Goal: Transaction & Acquisition: Purchase product/service

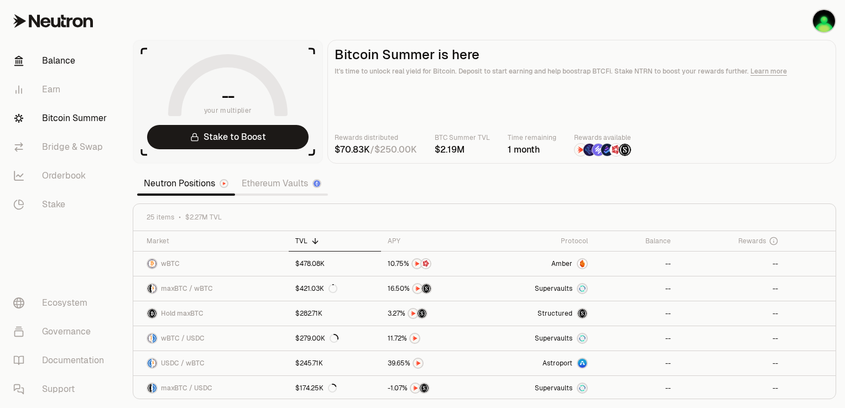
click at [81, 66] on link "Balance" at bounding box center [61, 60] width 115 height 29
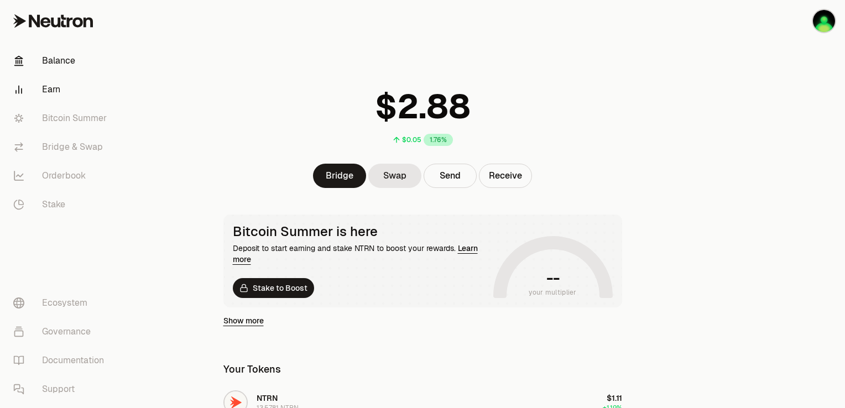
click at [61, 91] on link "Earn" at bounding box center [61, 89] width 115 height 29
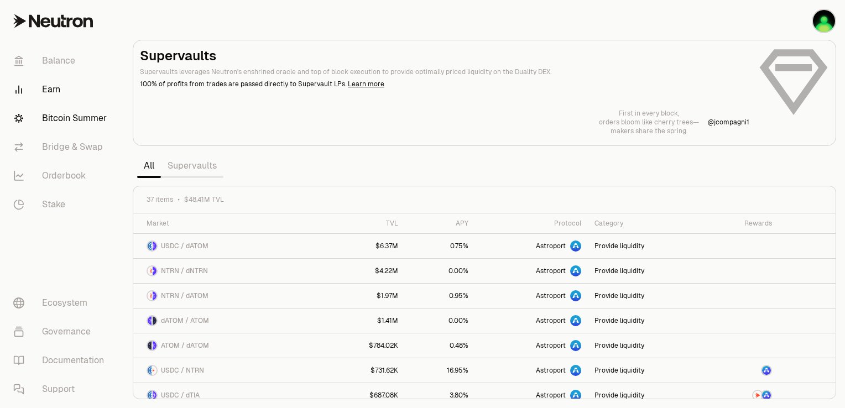
click at [71, 119] on link "Bitcoin Summer" at bounding box center [61, 118] width 115 height 29
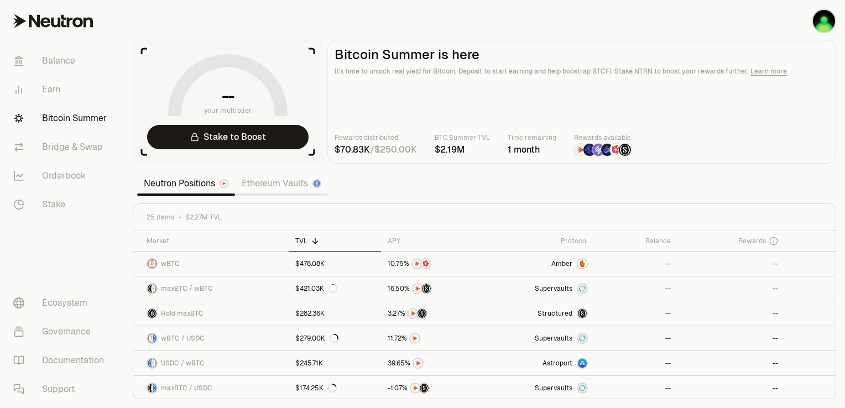
click at [253, 178] on link "Ethereum Vaults" at bounding box center [281, 184] width 93 height 22
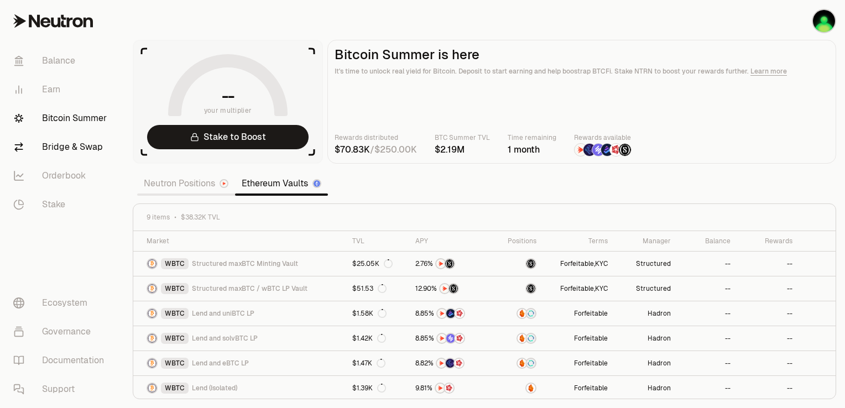
click at [86, 149] on link "Bridge & Swap" at bounding box center [61, 147] width 115 height 29
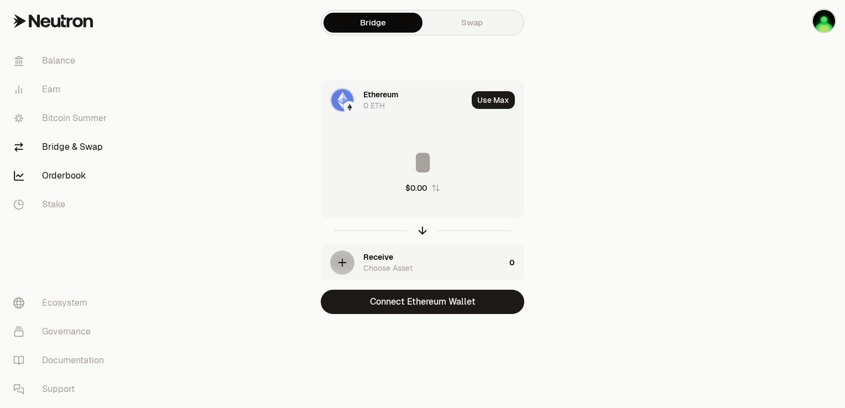
click at [65, 178] on link "Orderbook" at bounding box center [61, 176] width 115 height 29
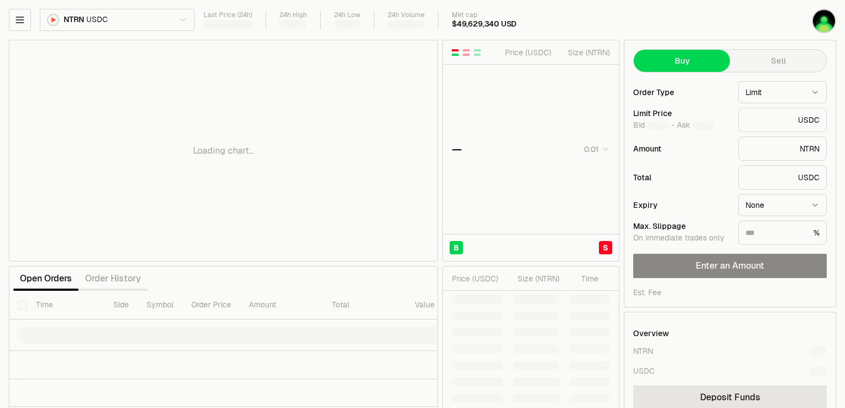
type input "********"
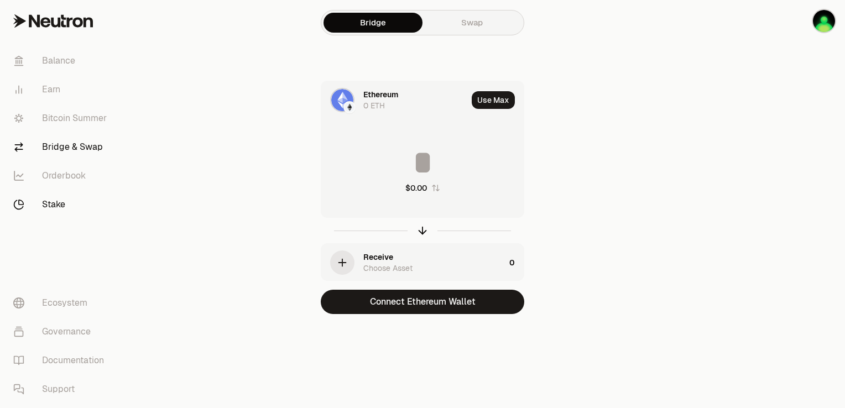
click at [47, 207] on link "Stake" at bounding box center [61, 204] width 115 height 29
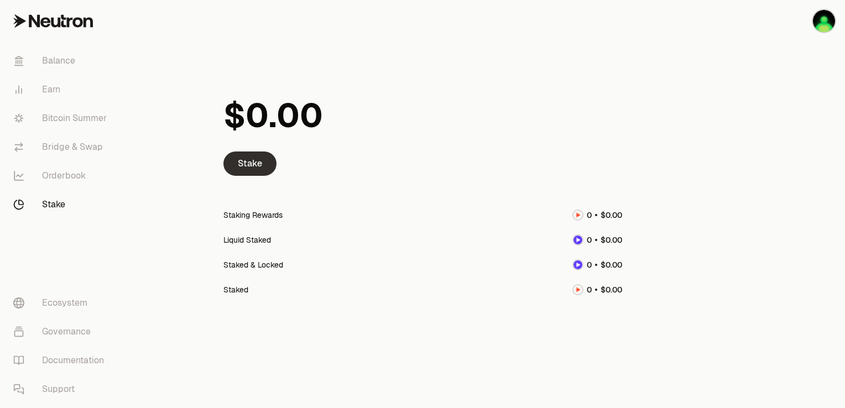
click at [242, 160] on link "Stake" at bounding box center [249, 164] width 53 height 24
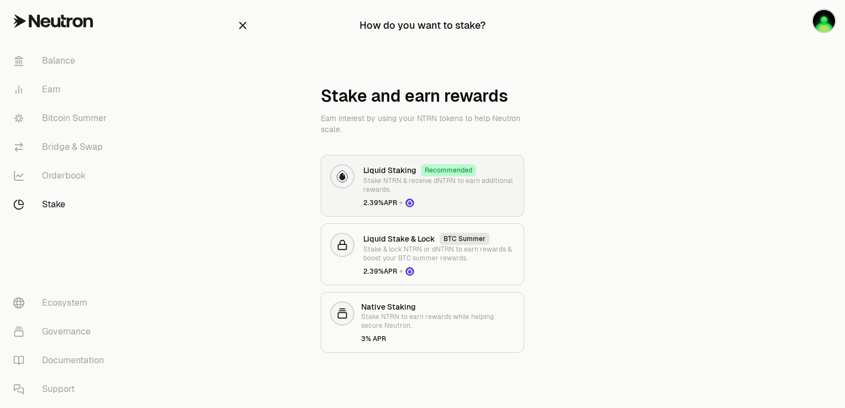
click at [388, 177] on p "Stake NTRN & receive dNTRN to earn additional rewards." at bounding box center [439, 185] width 152 height 18
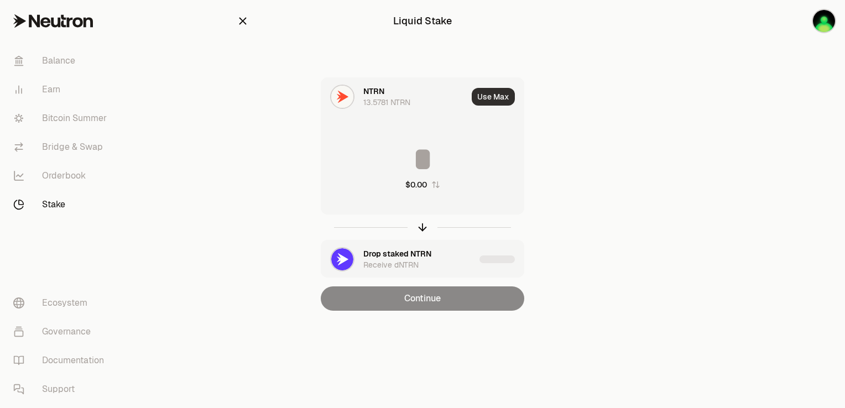
click at [502, 95] on button "Use Max" at bounding box center [493, 97] width 43 height 18
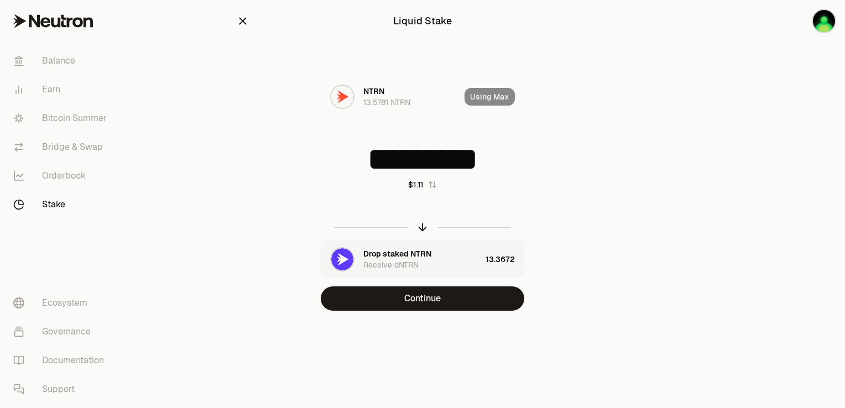
drag, startPoint x: 352, startPoint y: 157, endPoint x: 611, endPoint y: 125, distance: 260.8
click at [611, 125] on div "Liquid Stake NTRN 13.5781 NTRN Using Max ********* $1.11 Drop staked NTRN Recei…" at bounding box center [422, 177] width 398 height 355
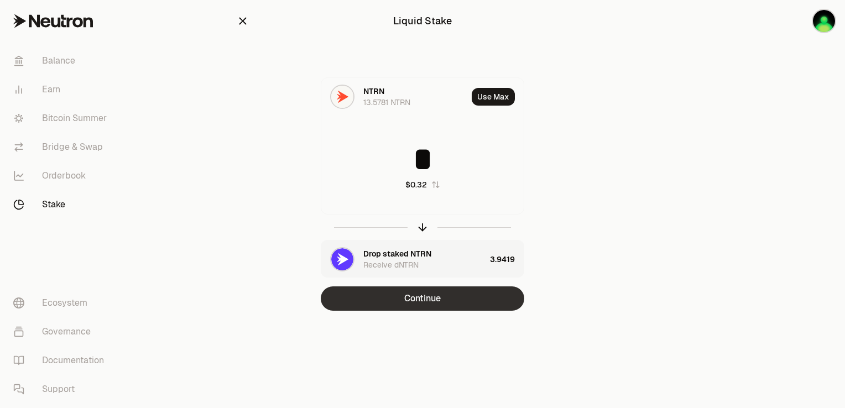
type input "*"
click at [437, 299] on button "Continue" at bounding box center [423, 299] width 204 height 24
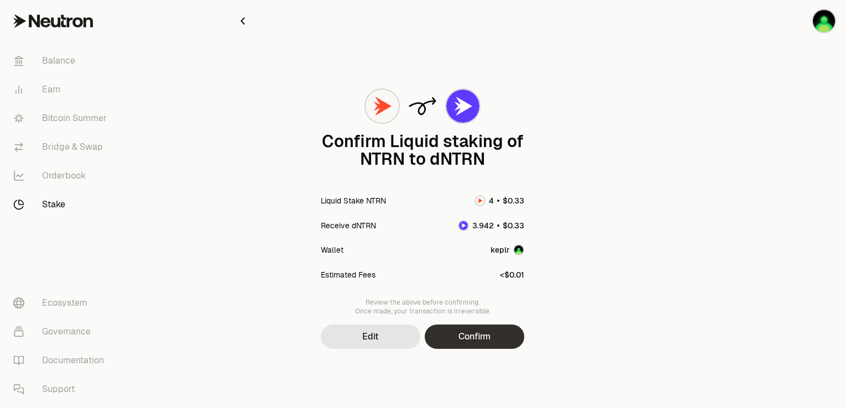
click at [464, 336] on button "Confirm" at bounding box center [475, 337] width 100 height 24
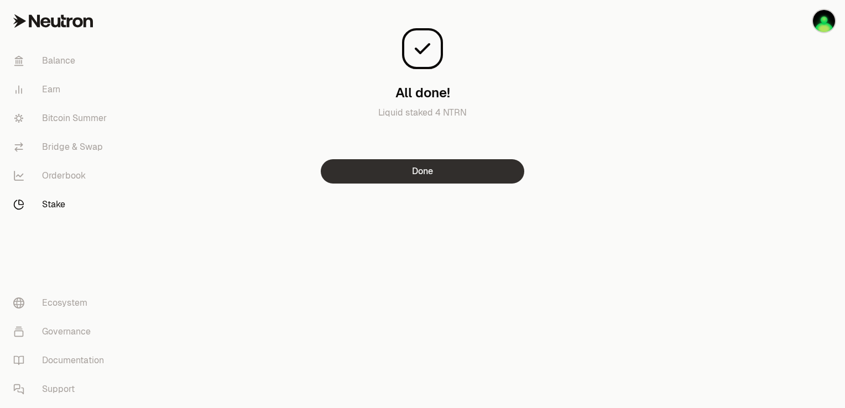
click at [449, 176] on button "Done" at bounding box center [423, 171] width 204 height 24
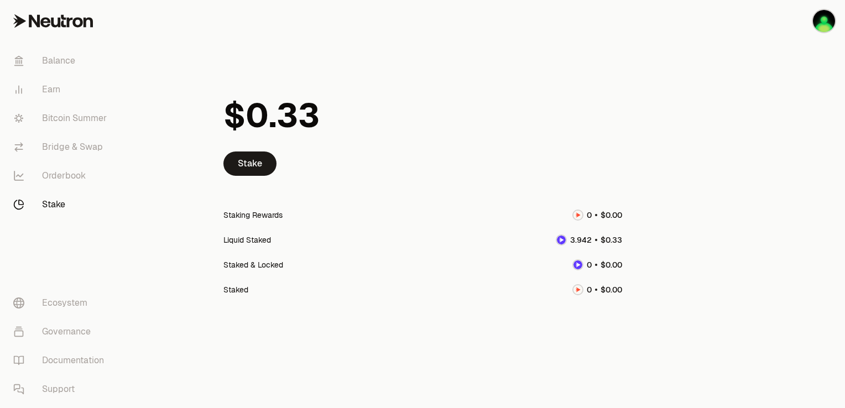
click at [62, 207] on link "Stake" at bounding box center [61, 204] width 115 height 29
click at [251, 159] on link "Stake" at bounding box center [249, 164] width 53 height 24
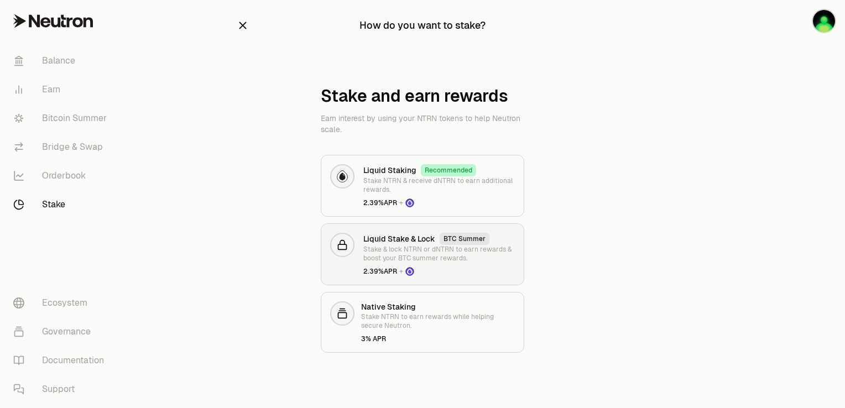
click at [379, 237] on h3 "Liquid Stake & Lock" at bounding box center [399, 238] width 72 height 11
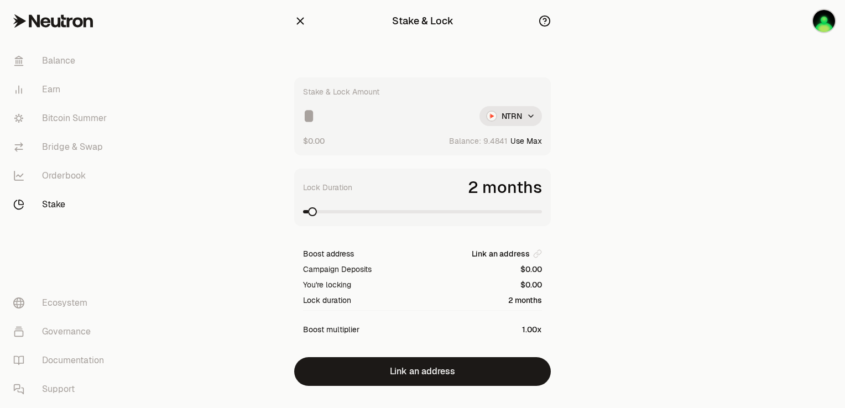
click at [371, 123] on input at bounding box center [387, 116] width 168 height 20
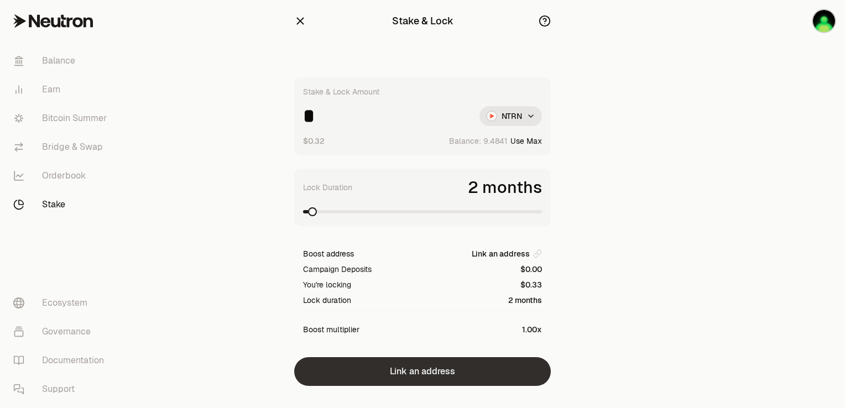
type input "*"
click at [382, 362] on button "Link an address" at bounding box center [422, 371] width 257 height 29
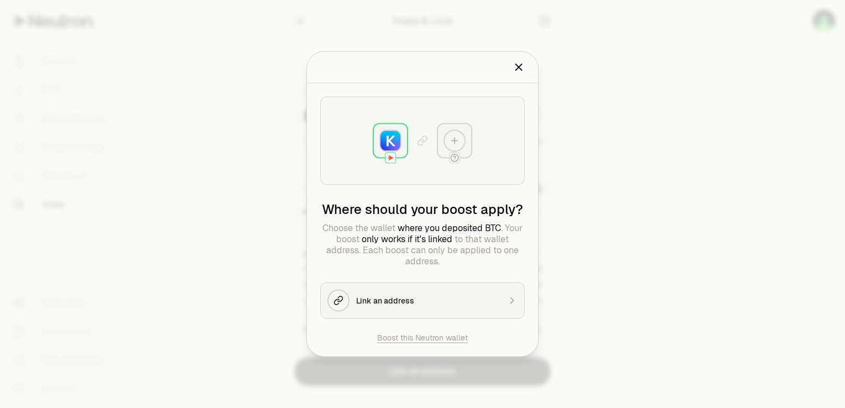
click at [383, 297] on div "Link an address" at bounding box center [428, 300] width 144 height 11
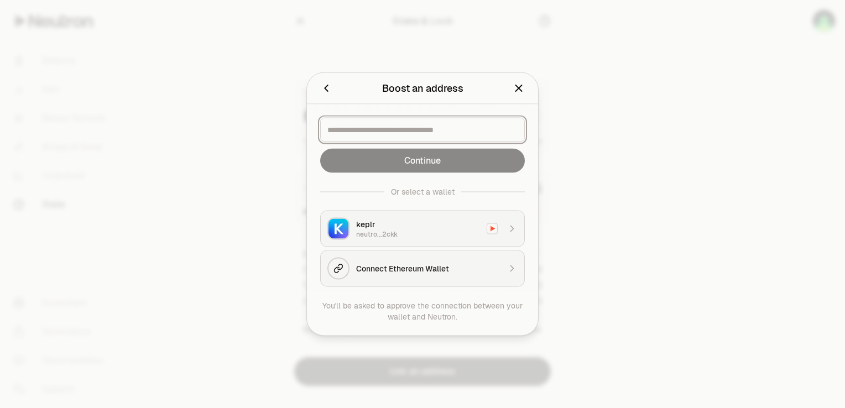
click at [407, 129] on input at bounding box center [422, 129] width 190 height 11
paste input "**********"
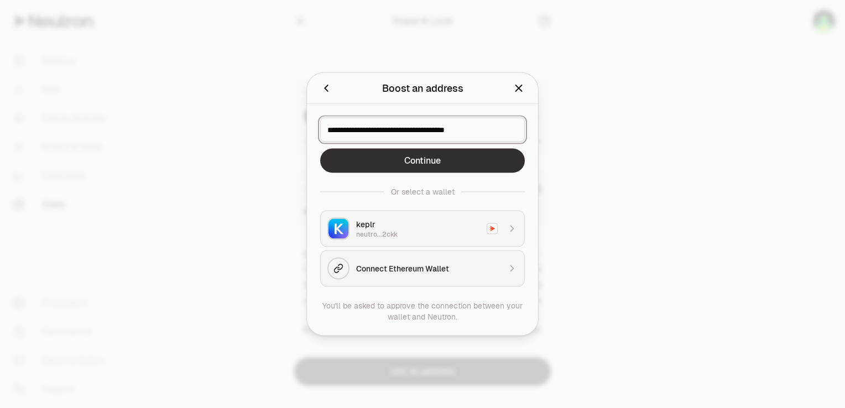
type input "**********"
click at [418, 160] on button "Continue" at bounding box center [422, 161] width 205 height 24
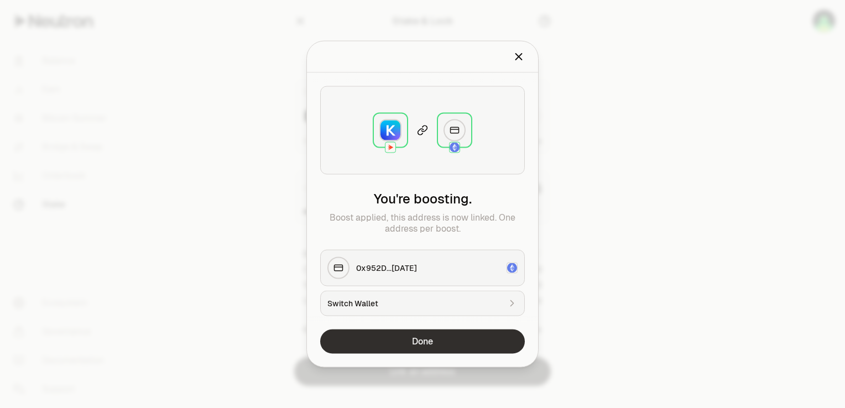
click at [415, 343] on button "Done" at bounding box center [422, 342] width 205 height 24
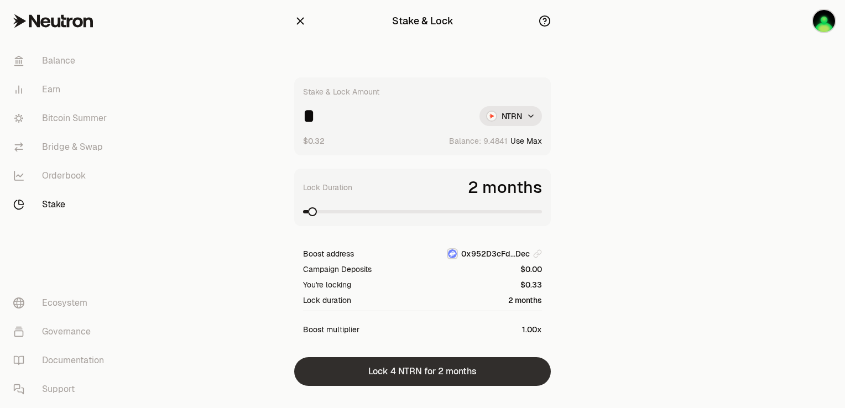
click at [416, 369] on button "Lock 4 NTRN for 2 months" at bounding box center [422, 371] width 257 height 29
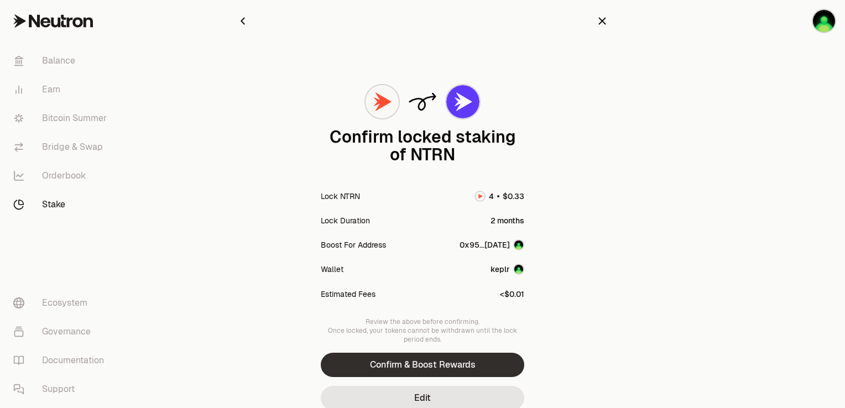
click at [418, 364] on button "Confirm & Boost Rewards" at bounding box center [423, 365] width 204 height 24
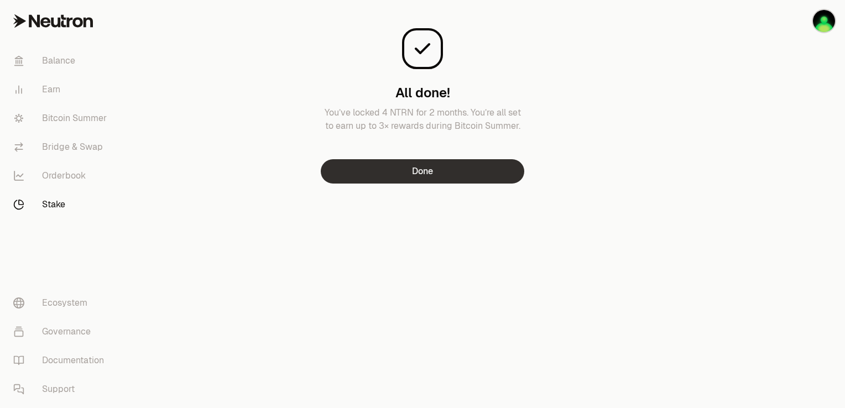
click at [434, 173] on button "Done" at bounding box center [423, 171] width 204 height 24
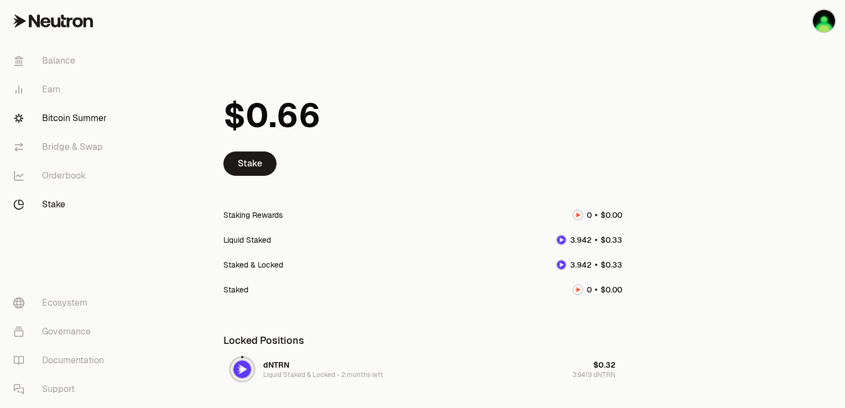
click at [95, 124] on link "Bitcoin Summer" at bounding box center [61, 118] width 115 height 29
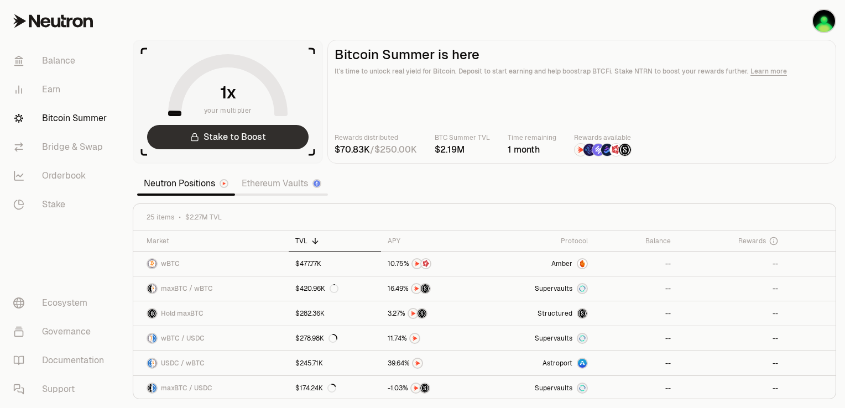
click at [206, 136] on link "Stake to Boost" at bounding box center [228, 137] width 162 height 24
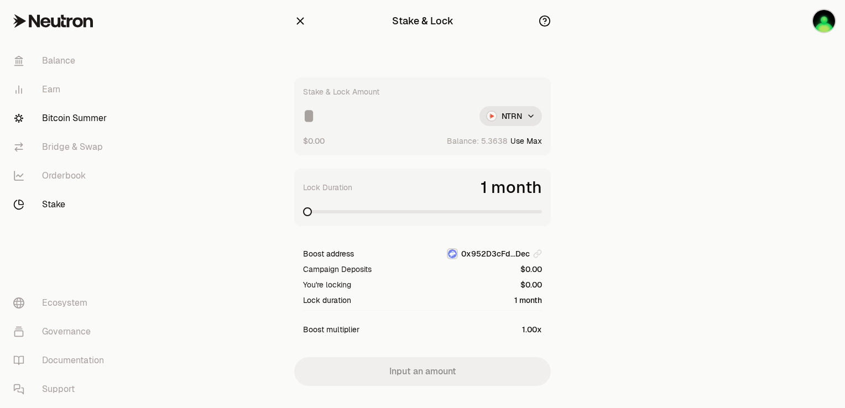
click at [71, 121] on link "Bitcoin Summer" at bounding box center [61, 118] width 115 height 29
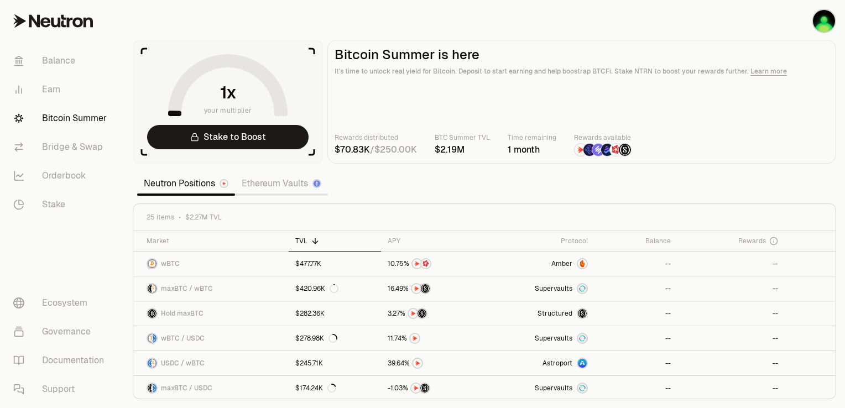
click at [427, 210] on div "25 items $2.27M TVL" at bounding box center [484, 217] width 702 height 27
click at [190, 314] on span "Hold maxBTC" at bounding box center [182, 313] width 43 height 9
click at [63, 64] on link "Balance" at bounding box center [61, 60] width 115 height 29
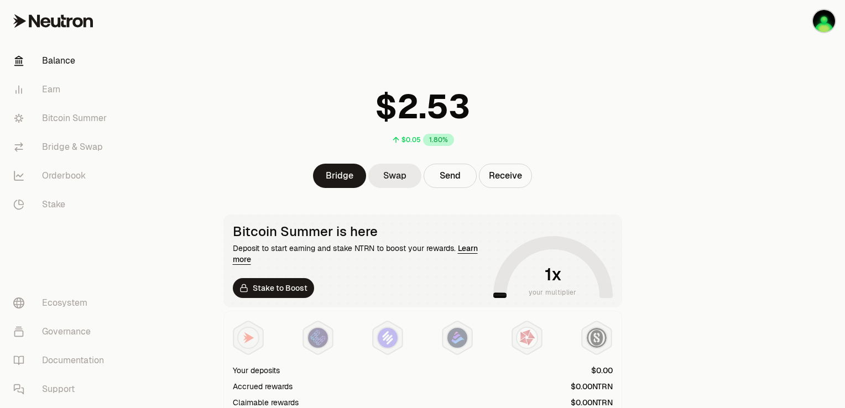
click at [389, 177] on link "Swap" at bounding box center [394, 176] width 53 height 24
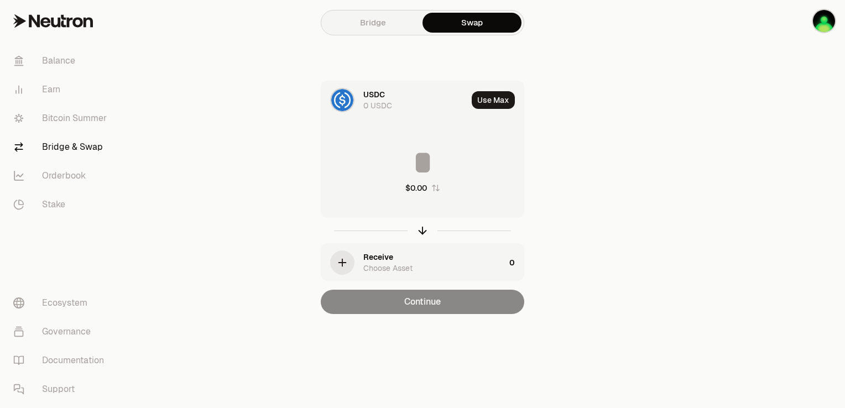
click at [374, 252] on div "Receive" at bounding box center [378, 257] width 30 height 11
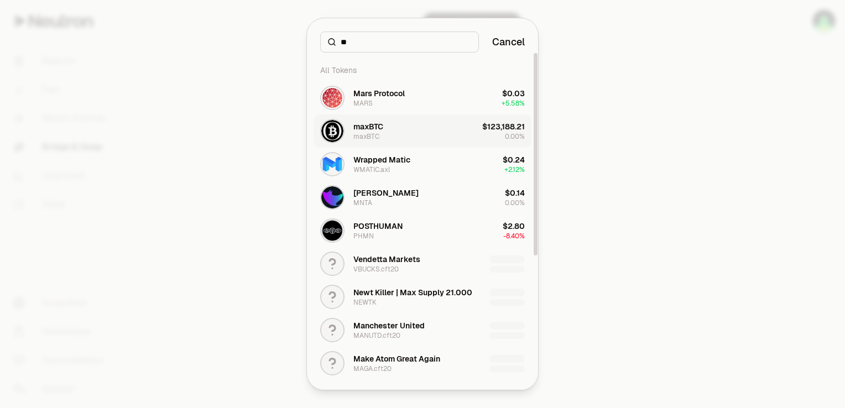
type input "**"
click at [389, 128] on button "maxBTC maxBTC $123,188.21 0.00%" at bounding box center [423, 130] width 218 height 33
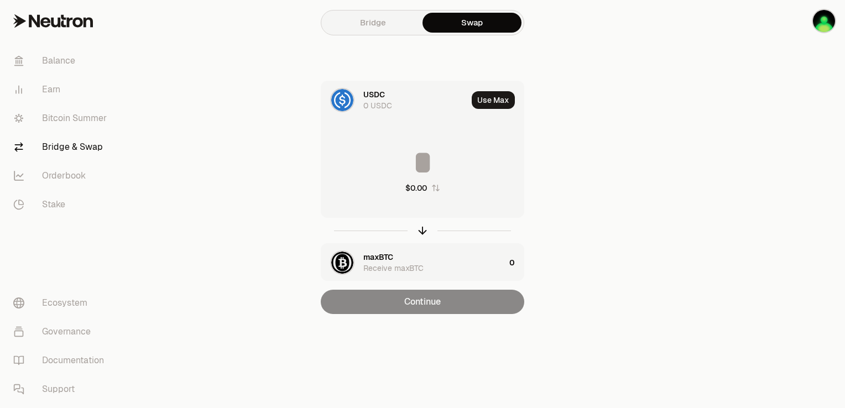
click at [82, 148] on link "Bridge & Swap" at bounding box center [61, 147] width 115 height 29
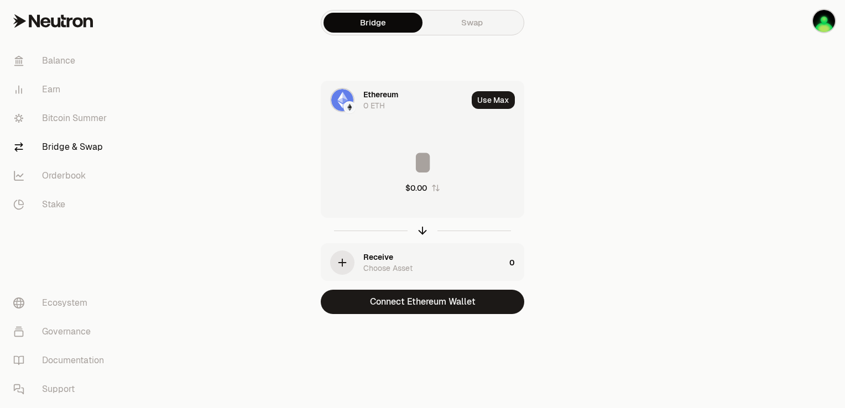
click at [360, 97] on div "Ethereum 0 ETH" at bounding box center [394, 100] width 146 height 38
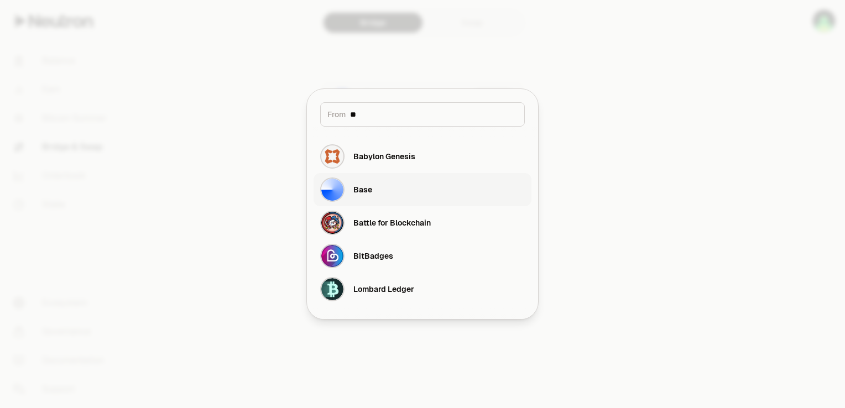
type input "**"
click at [362, 185] on div "Base" at bounding box center [362, 189] width 19 height 11
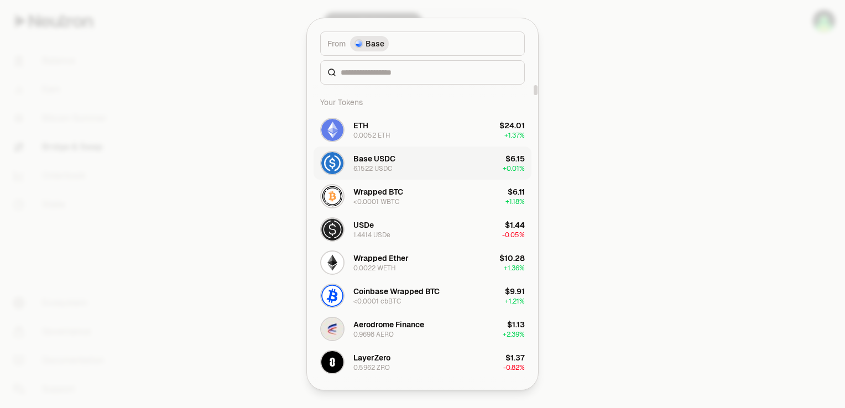
click at [376, 153] on div "Base USDC" at bounding box center [374, 158] width 42 height 11
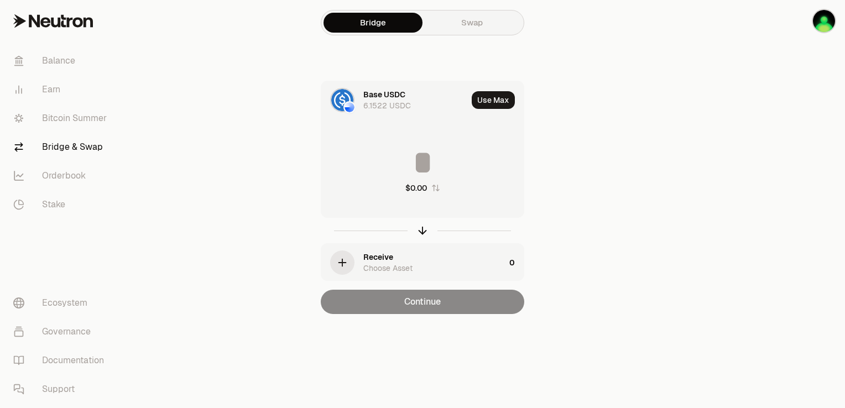
click at [412, 158] on input at bounding box center [422, 162] width 202 height 33
type input "*"
click at [375, 252] on div "Receive" at bounding box center [378, 257] width 30 height 11
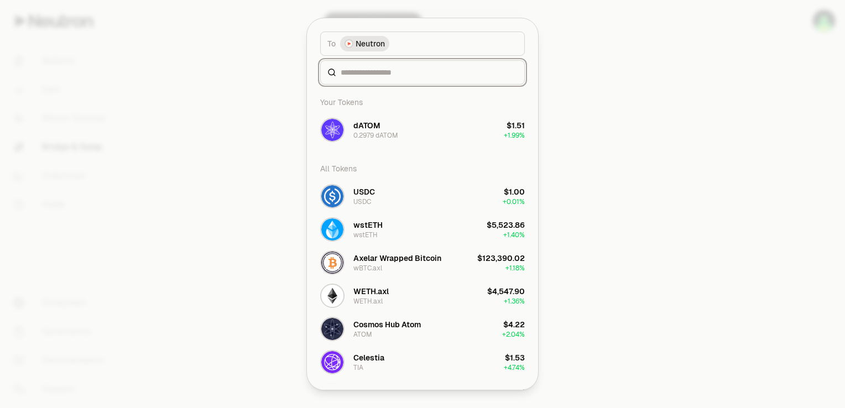
click at [390, 75] on input at bounding box center [429, 72] width 177 height 11
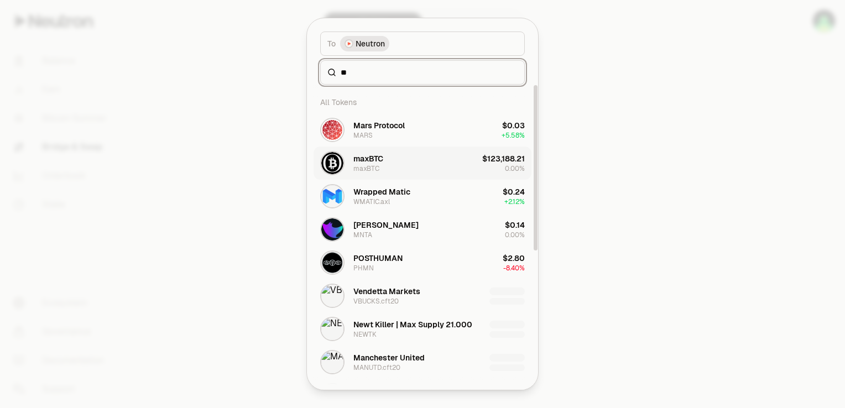
type input "**"
click at [381, 154] on div "maxBTC" at bounding box center [368, 158] width 30 height 11
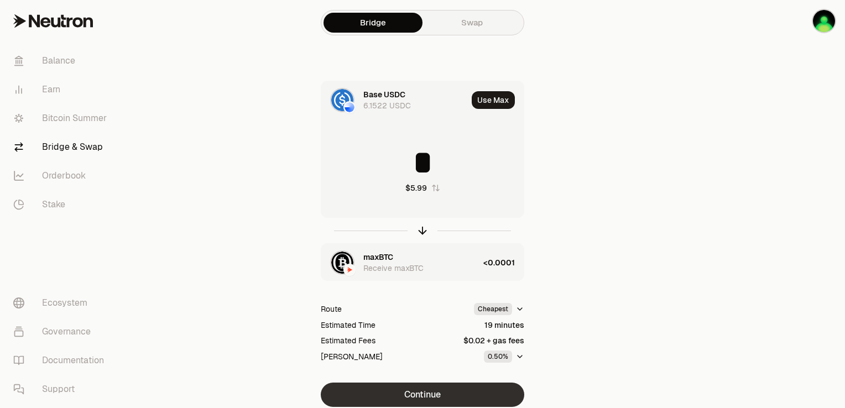
click at [442, 392] on button "Continue" at bounding box center [423, 395] width 204 height 24
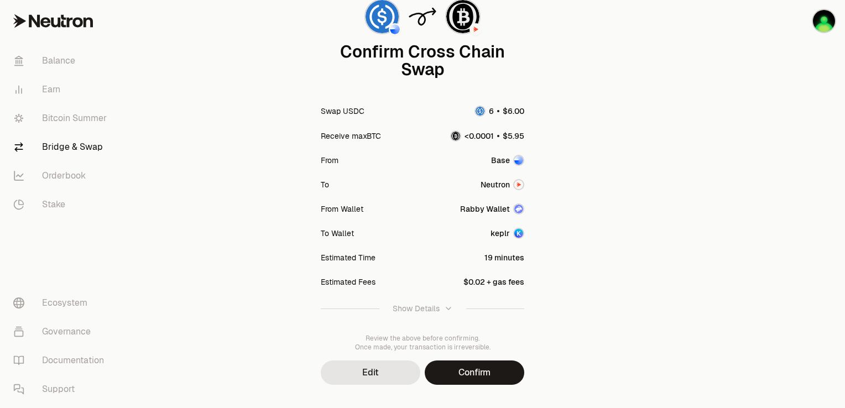
scroll to position [93, 0]
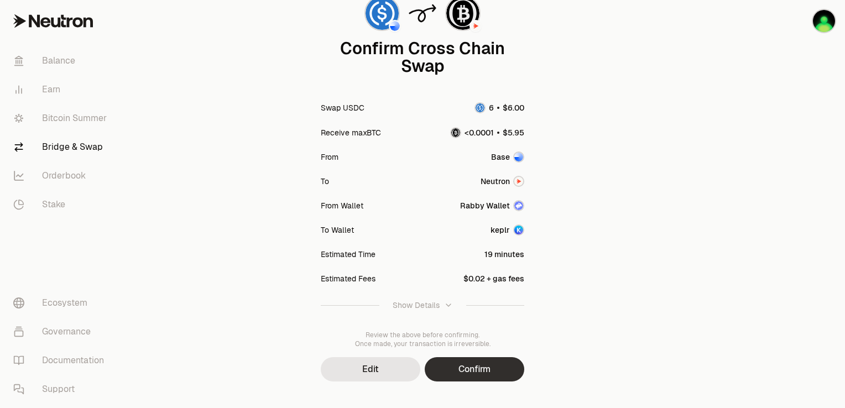
click at [484, 357] on button "Confirm" at bounding box center [475, 369] width 100 height 24
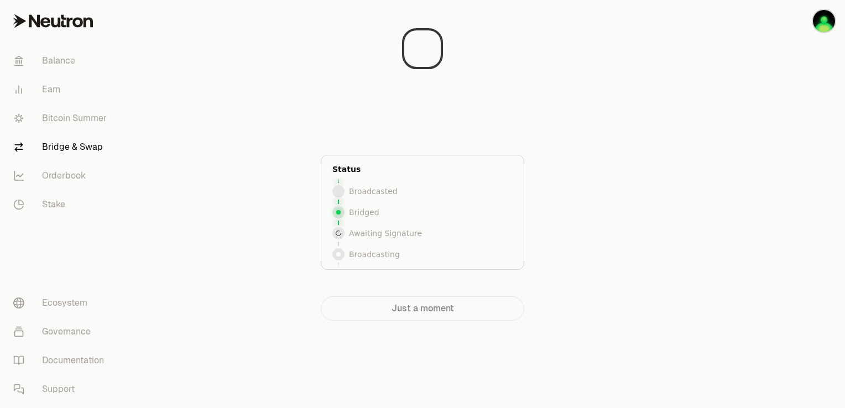
scroll to position [43, 0]
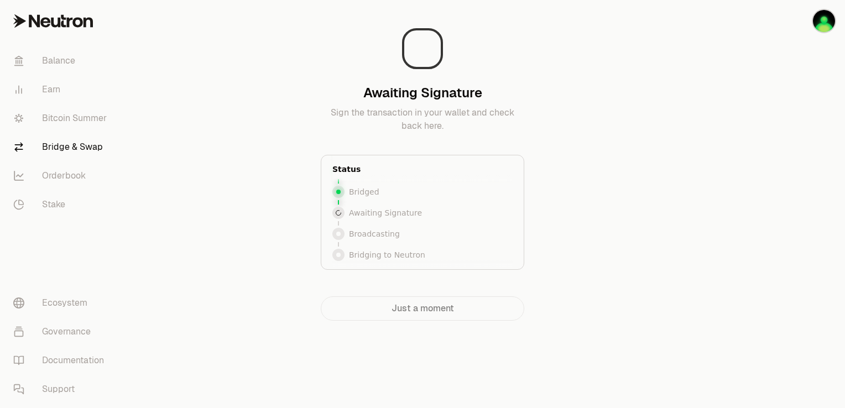
click at [595, 83] on div "Awaiting Signature Sign the transaction in your wallet and check back here. Sta…" at bounding box center [423, 165] width 372 height 312
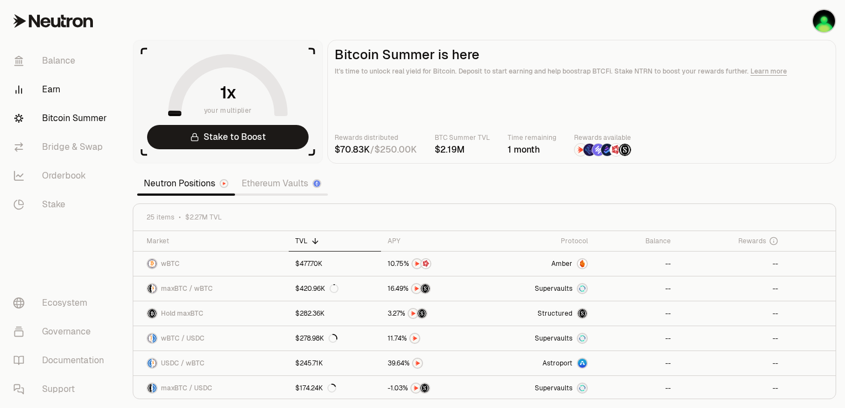
click at [60, 92] on link "Earn" at bounding box center [61, 89] width 115 height 29
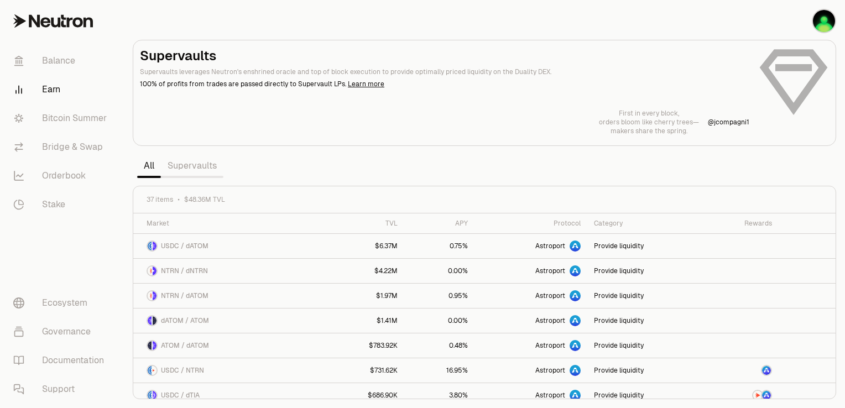
click at [253, 193] on div "37 items $48.36M TVL" at bounding box center [484, 199] width 702 height 27
click at [72, 124] on link "Bitcoin Summer" at bounding box center [61, 118] width 115 height 29
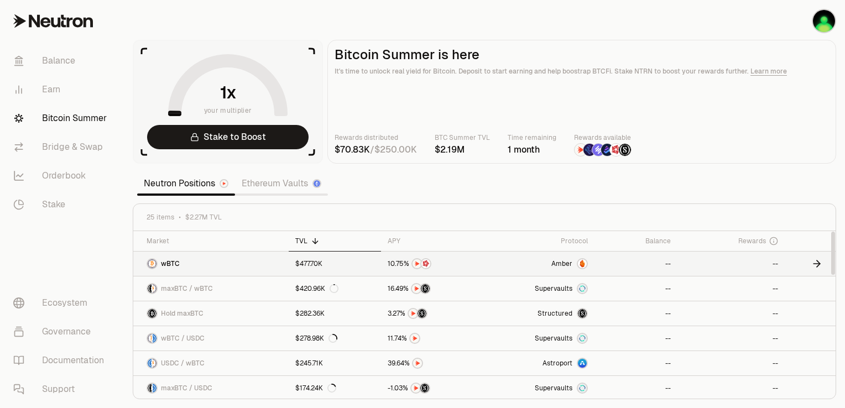
click at [168, 260] on span "wBTC" at bounding box center [170, 263] width 19 height 9
click at [69, 65] on link "Balance" at bounding box center [61, 60] width 115 height 29
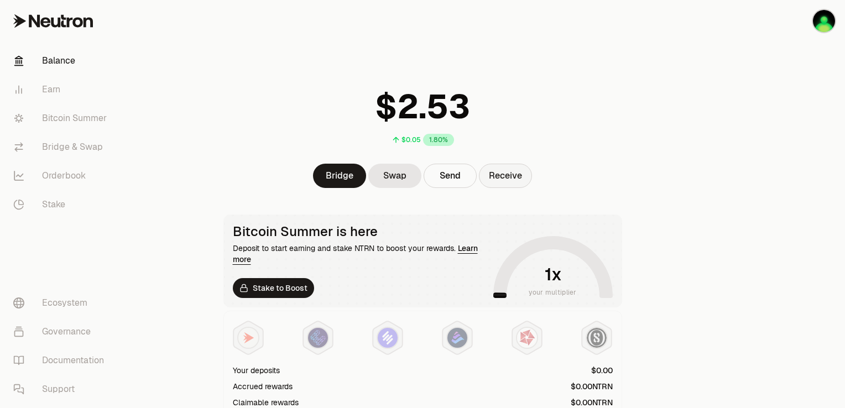
click at [503, 168] on button "Receive" at bounding box center [505, 176] width 53 height 24
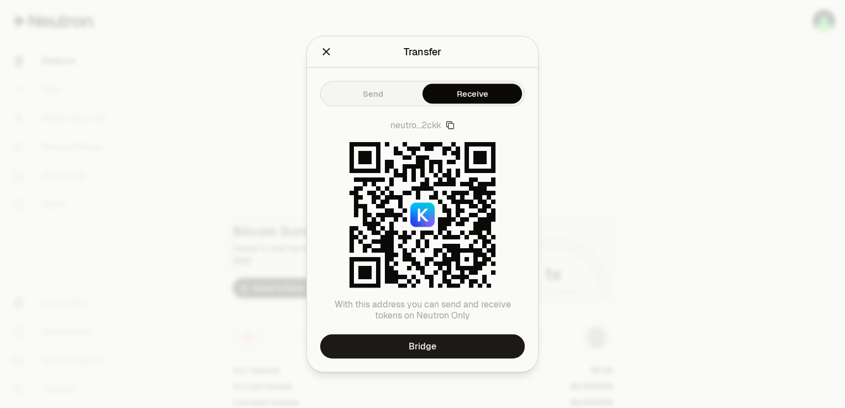
click at [451, 123] on icon "button" at bounding box center [450, 125] width 9 height 9
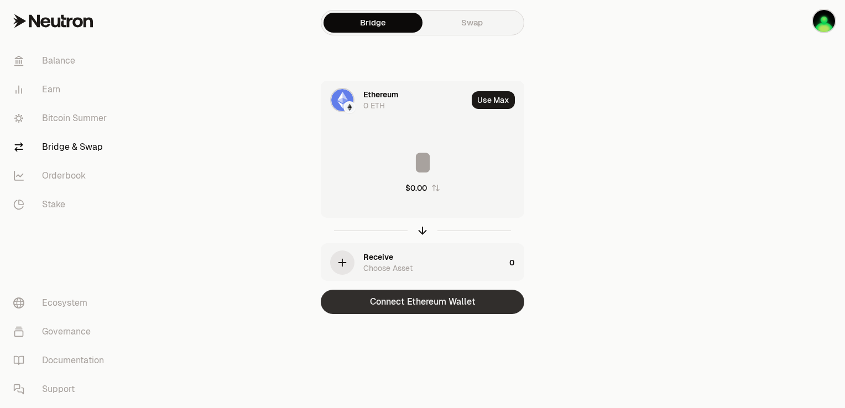
click at [386, 301] on button "Connect Ethereum Wallet" at bounding box center [423, 302] width 204 height 24
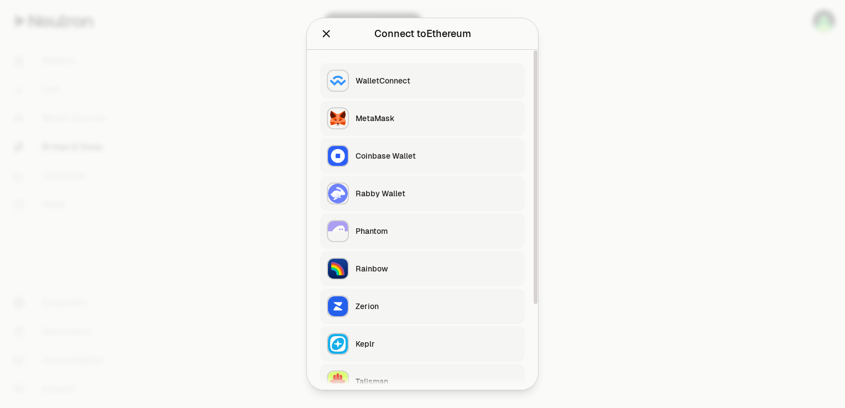
click at [403, 199] on button "Rabby Wallet" at bounding box center [422, 193] width 205 height 35
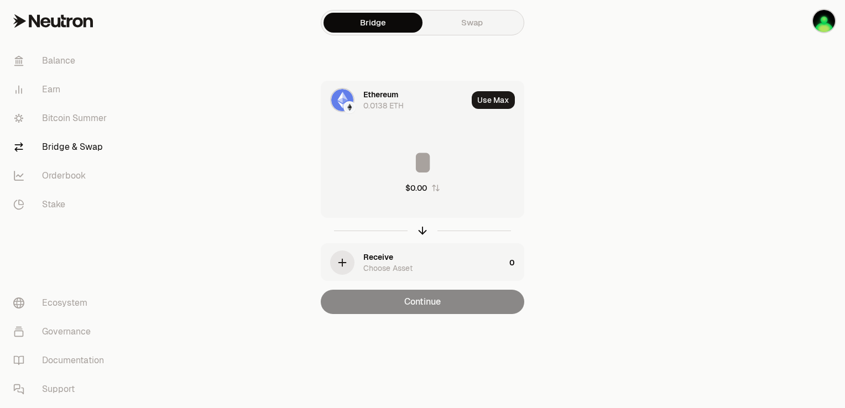
click at [377, 97] on div "Ethereum" at bounding box center [380, 94] width 35 height 11
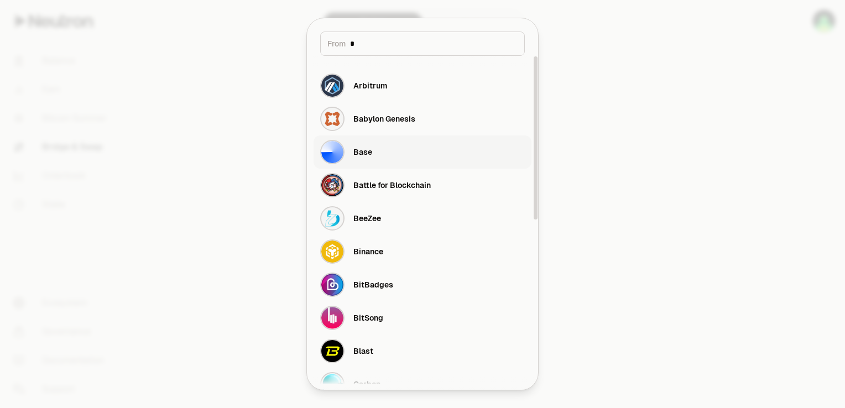
type input "*"
click at [364, 153] on div "Base" at bounding box center [362, 152] width 19 height 11
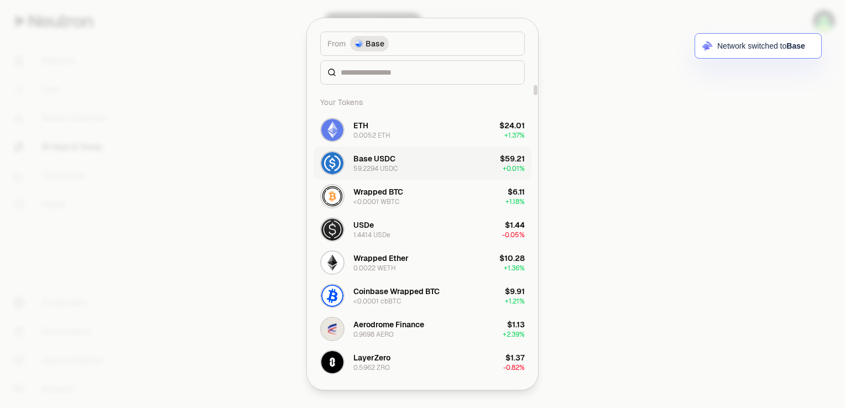
click at [368, 157] on div "Base USDC" at bounding box center [374, 158] width 42 height 11
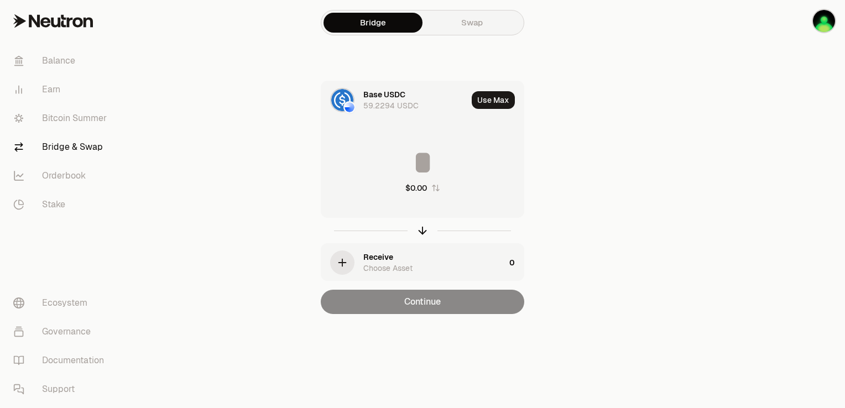
click at [427, 159] on input at bounding box center [422, 162] width 202 height 33
type input "*"
click at [382, 256] on div "Receive" at bounding box center [378, 257] width 30 height 11
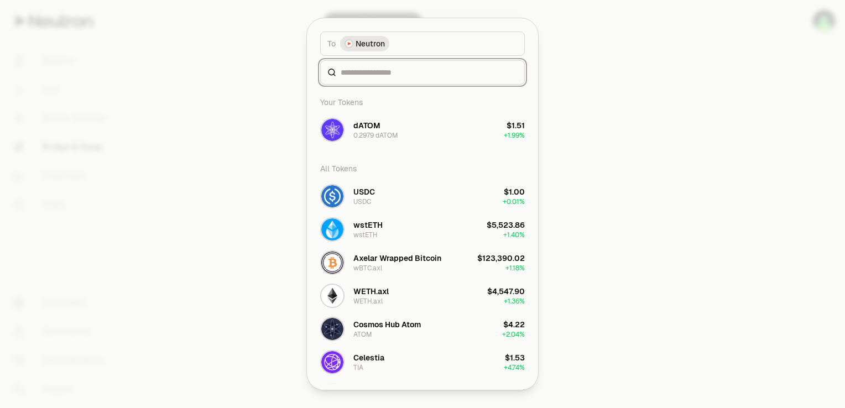
click at [409, 70] on input at bounding box center [429, 72] width 177 height 11
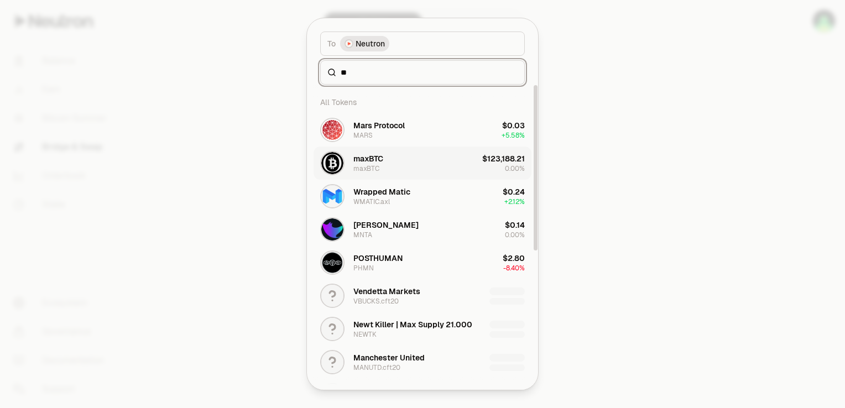
type input "**"
click at [391, 158] on button "maxBTC maxBTC $123,188.21 0.00%" at bounding box center [423, 163] width 218 height 33
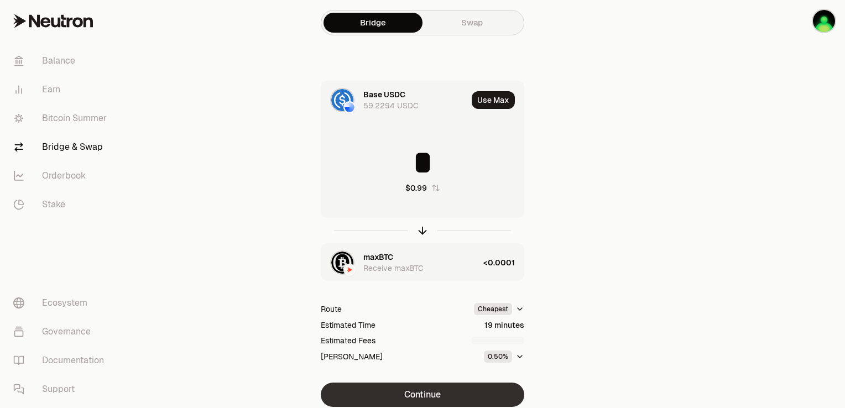
click at [405, 389] on button "Continue" at bounding box center [423, 395] width 204 height 24
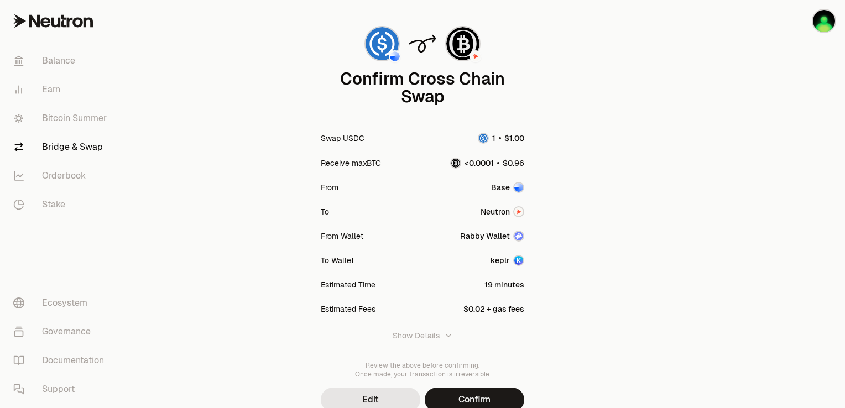
scroll to position [66, 0]
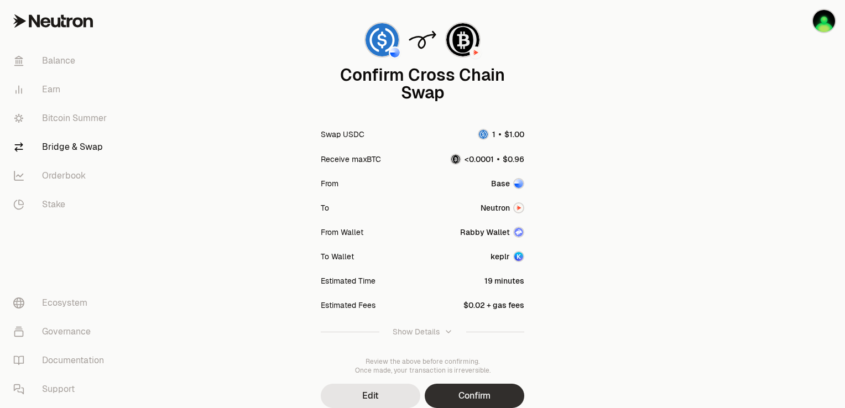
click at [497, 384] on button "Confirm" at bounding box center [475, 396] width 100 height 24
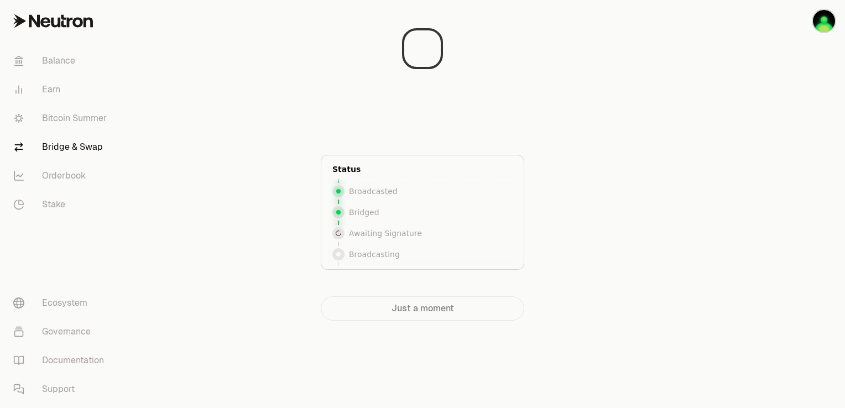
scroll to position [43, 0]
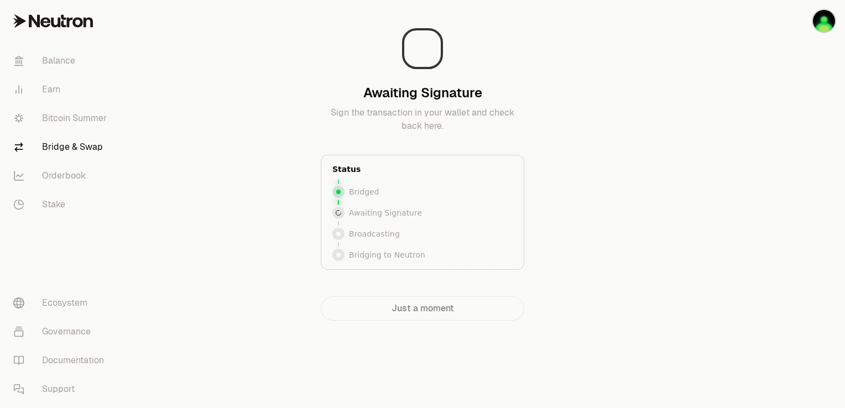
click at [361, 148] on div "Awaiting Signature Sign the transaction in your wallet and check back here. Sta…" at bounding box center [423, 148] width 204 height 279
